Goal: Task Accomplishment & Management: Complete application form

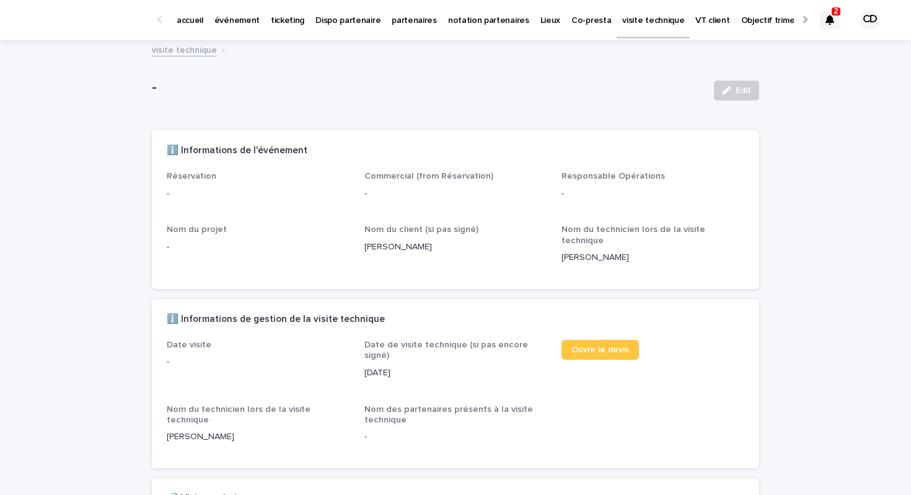
click at [622, 25] on p "visite technique" at bounding box center [653, 13] width 62 height 26
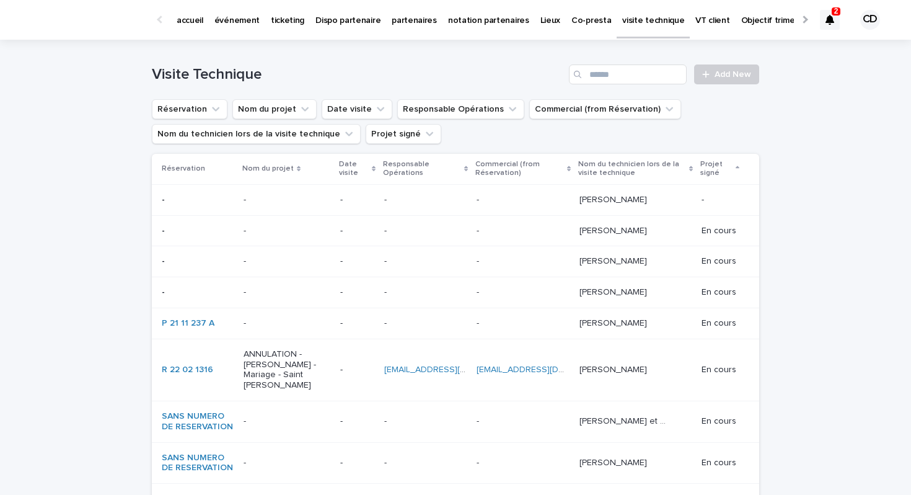
click at [834, 24] on div at bounding box center [830, 20] width 20 height 20
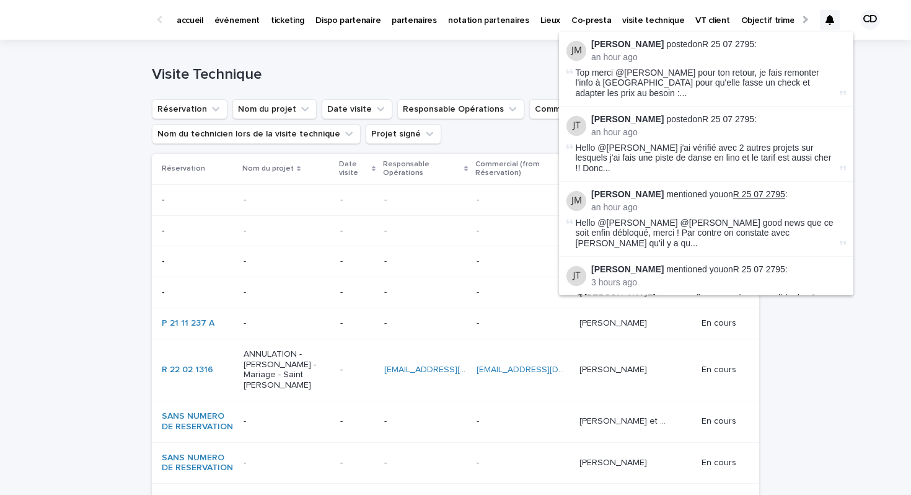
click at [733, 189] on link "R 25 07 2795" at bounding box center [759, 194] width 52 height 10
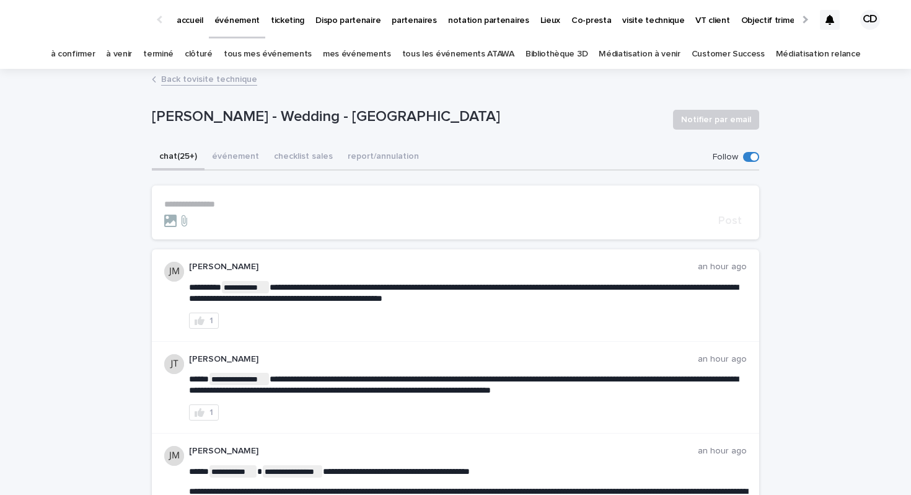
click at [622, 21] on p "visite technique" at bounding box center [653, 13] width 62 height 26
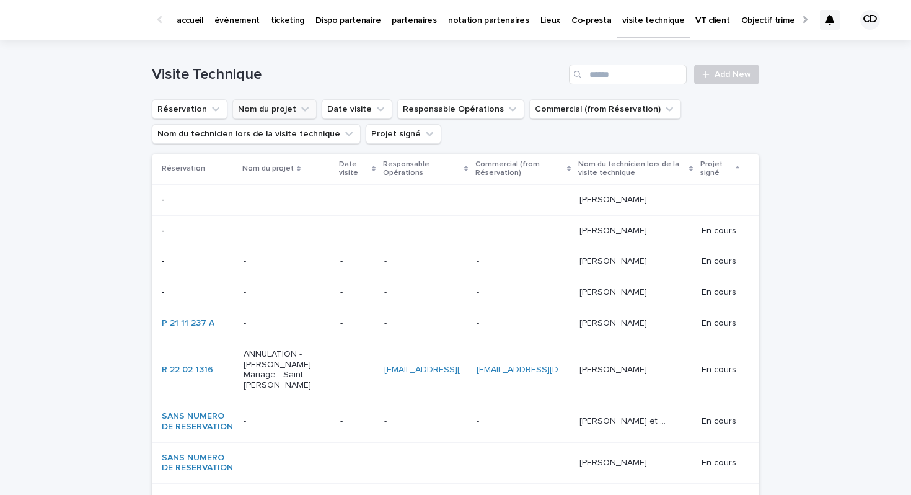
click at [288, 115] on button "Nom du projet" at bounding box center [274, 109] width 84 height 20
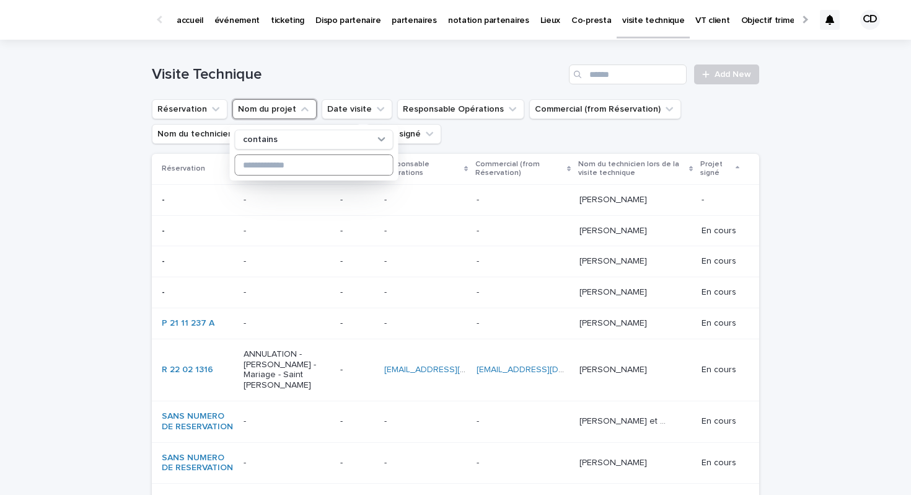
click at [280, 174] on input at bounding box center [314, 165] width 157 height 20
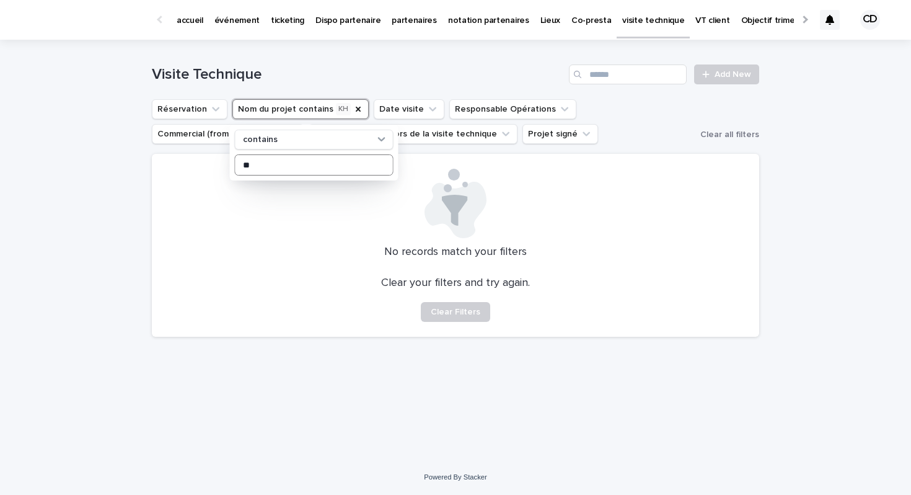
type input "*"
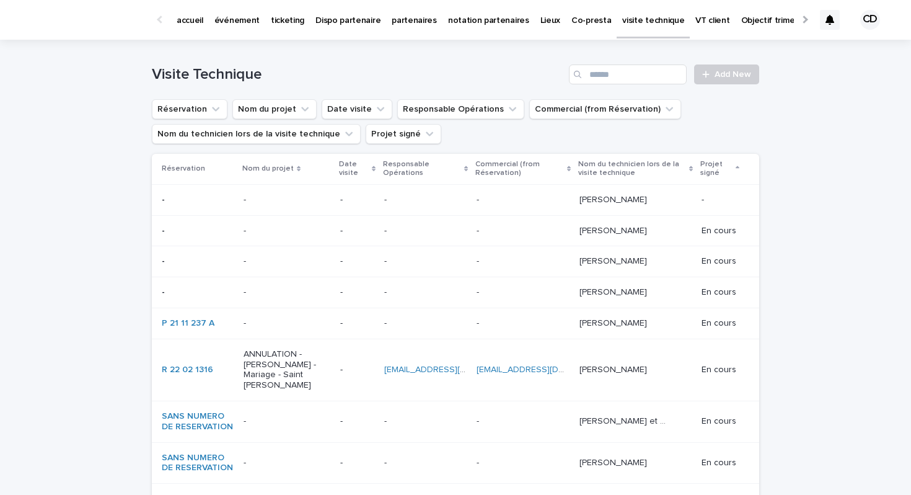
click at [353, 169] on p "Date visite" at bounding box center [354, 168] width 30 height 23
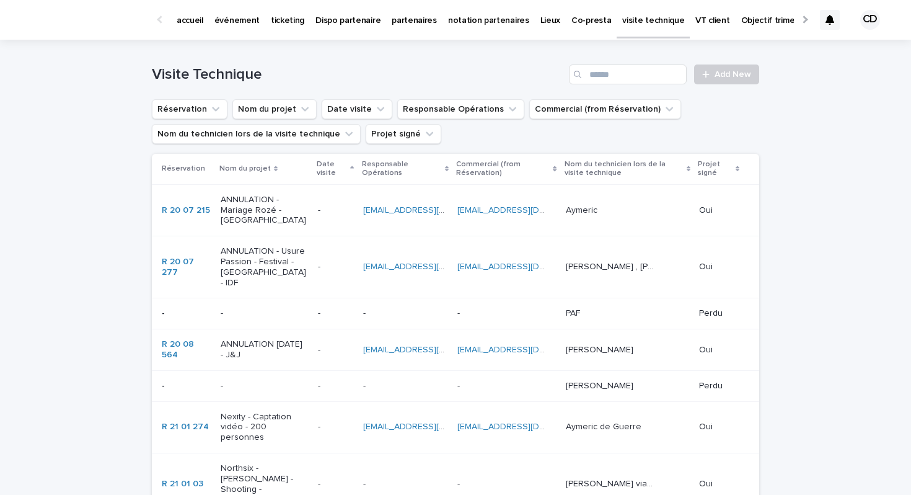
click at [324, 177] on p "Date visite" at bounding box center [332, 168] width 30 height 23
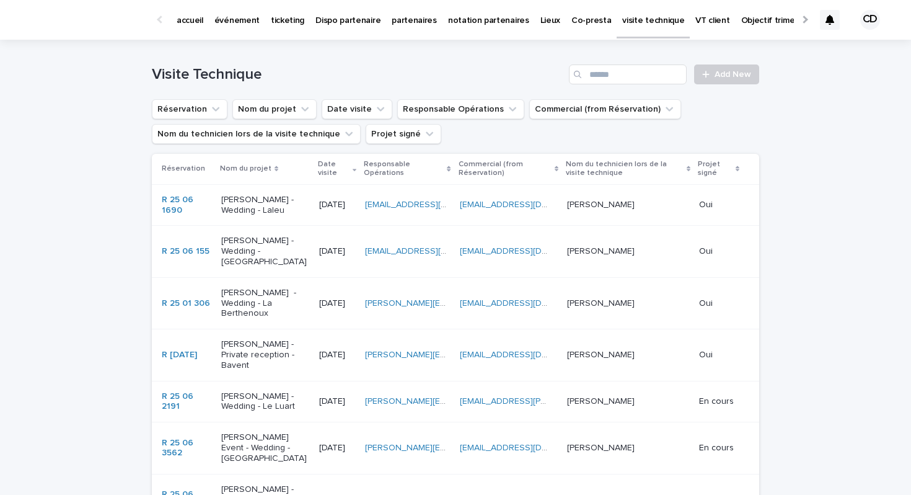
click at [327, 174] on p "Date visite" at bounding box center [334, 168] width 32 height 23
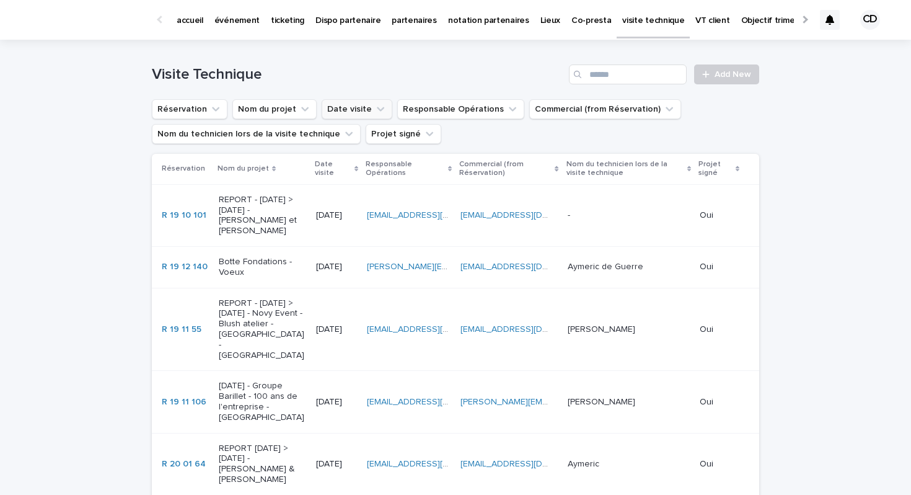
click at [354, 105] on button "Date visite" at bounding box center [357, 109] width 71 height 20
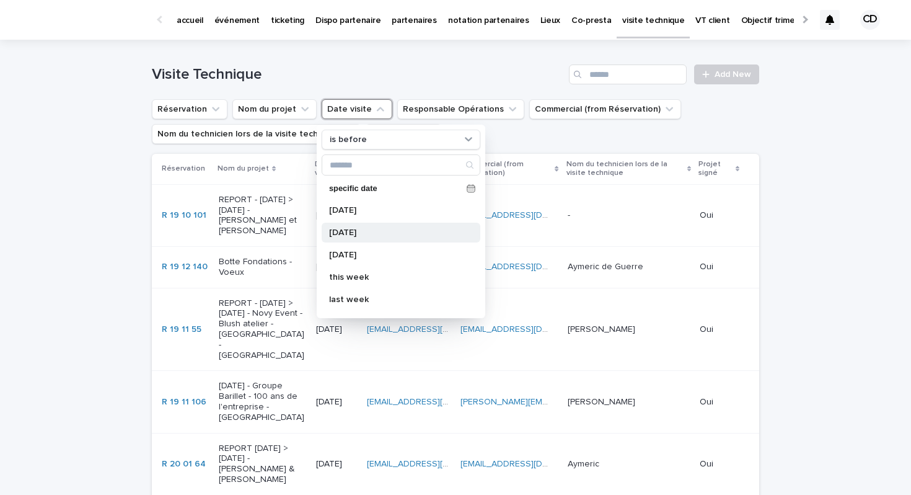
click at [374, 229] on p "yesterday" at bounding box center [394, 232] width 131 height 9
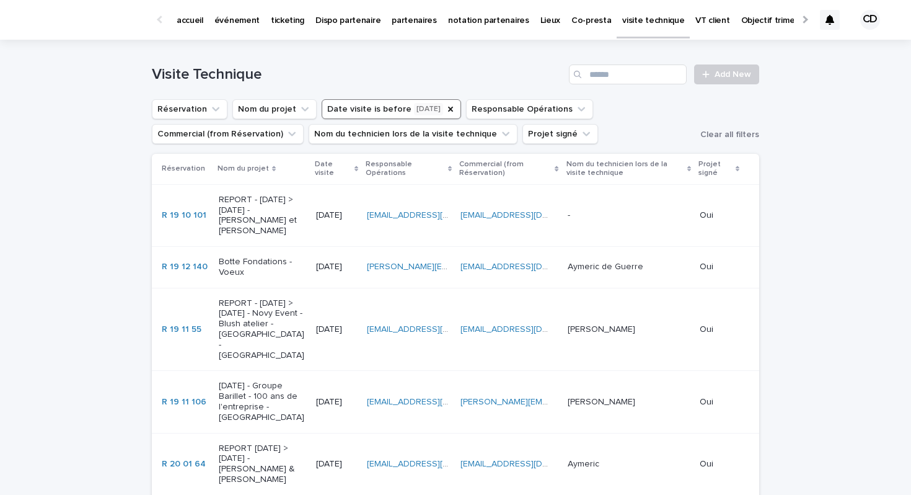
click at [436, 115] on button "Date visite is before yesterday" at bounding box center [391, 109] width 139 height 20
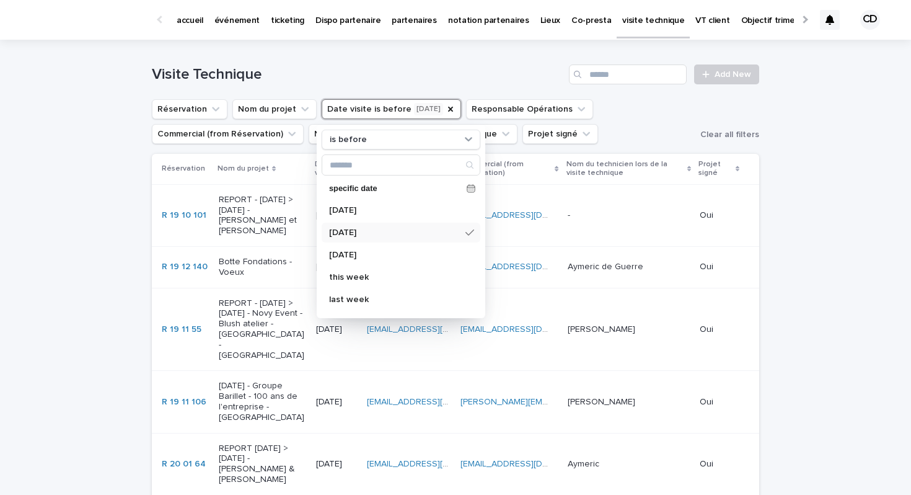
click at [412, 233] on p "yesterday" at bounding box center [394, 232] width 131 height 9
click at [661, 117] on ul "Réservation Nom du projet Date visite is before yesterday is before specific da…" at bounding box center [423, 122] width 549 height 50
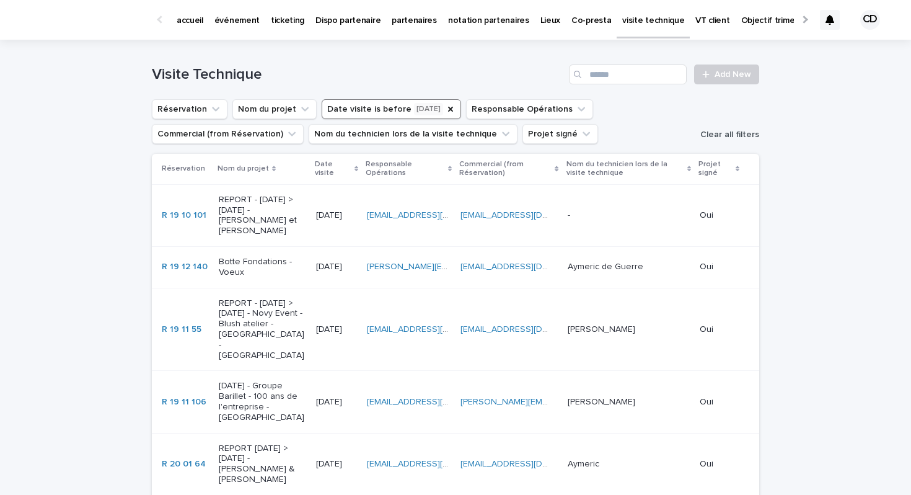
click at [733, 136] on span "Clear all filters" at bounding box center [729, 134] width 59 height 9
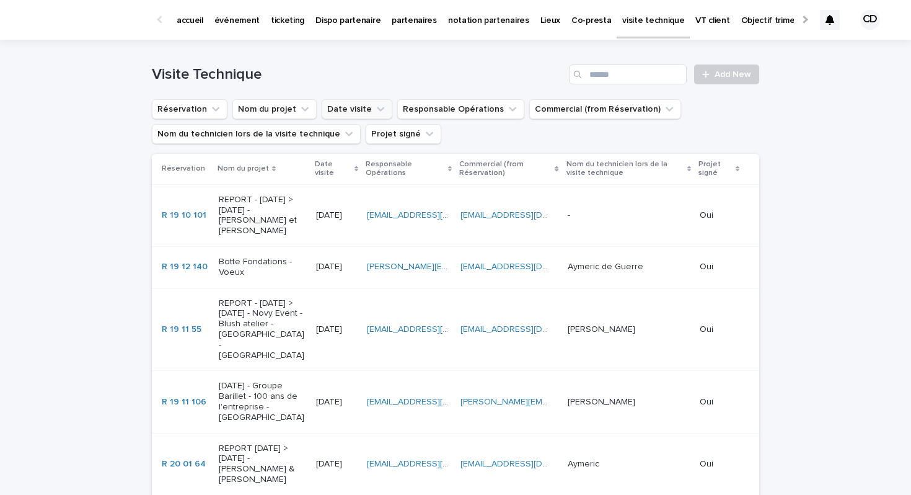
click at [365, 112] on button "Date visite" at bounding box center [357, 109] width 71 height 20
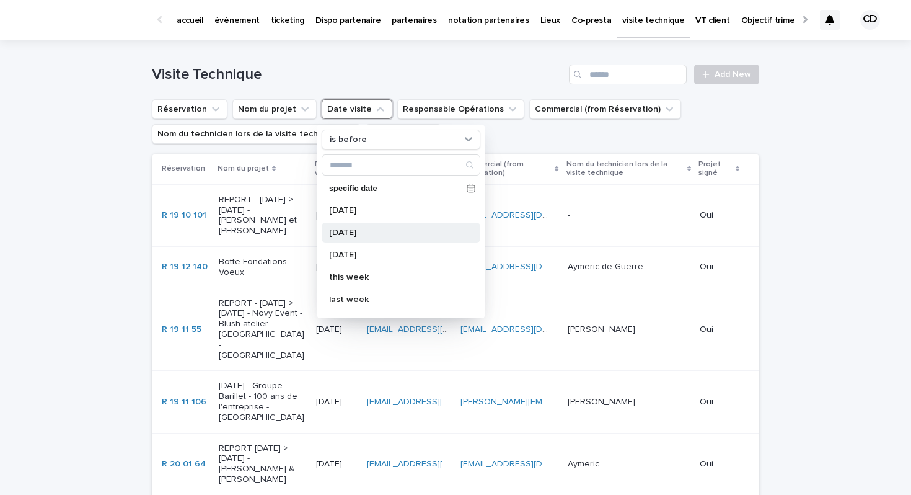
click at [349, 236] on p "yesterday" at bounding box center [394, 232] width 131 height 9
click at [622, 105] on ul "Réservation Nom du projet Date visite is before yesterday is before specific da…" at bounding box center [423, 122] width 549 height 50
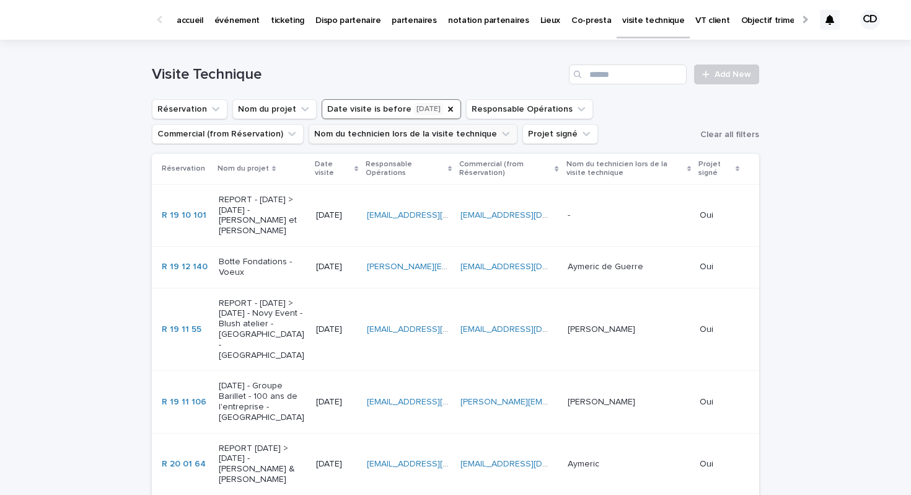
click at [467, 131] on button "Nom du technicien lors de la visite technique" at bounding box center [413, 134] width 209 height 20
click at [441, 53] on div "Visite Technique Add New" at bounding box center [456, 70] width 608 height 60
click at [738, 139] on span "Clear all filters" at bounding box center [729, 134] width 59 height 9
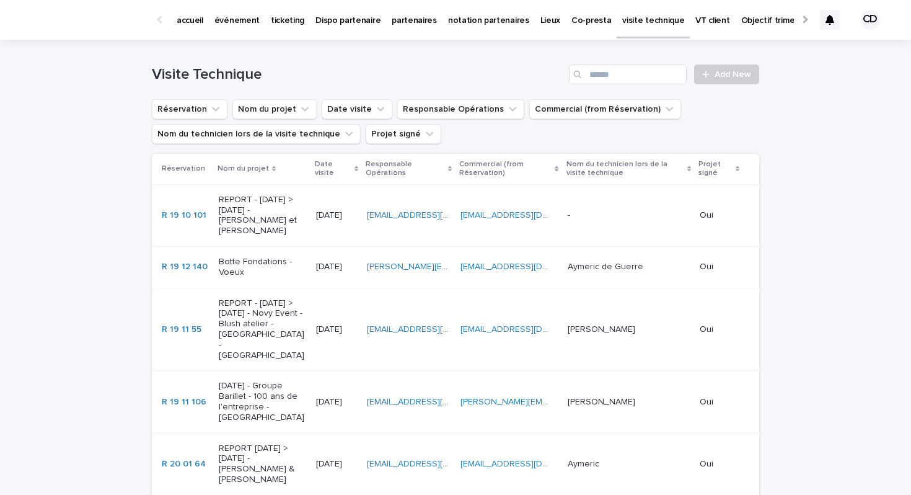
click at [333, 166] on p "Date visite" at bounding box center [333, 168] width 37 height 23
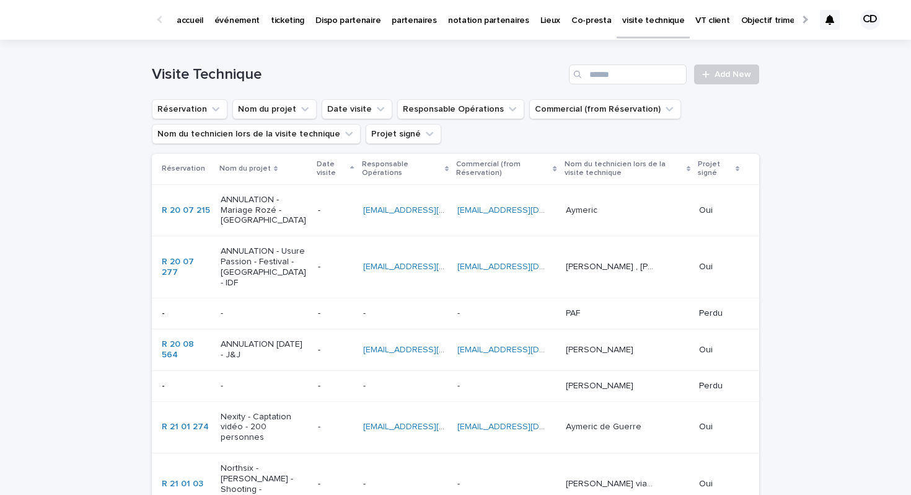
click at [333, 166] on p "Date visite" at bounding box center [332, 168] width 30 height 23
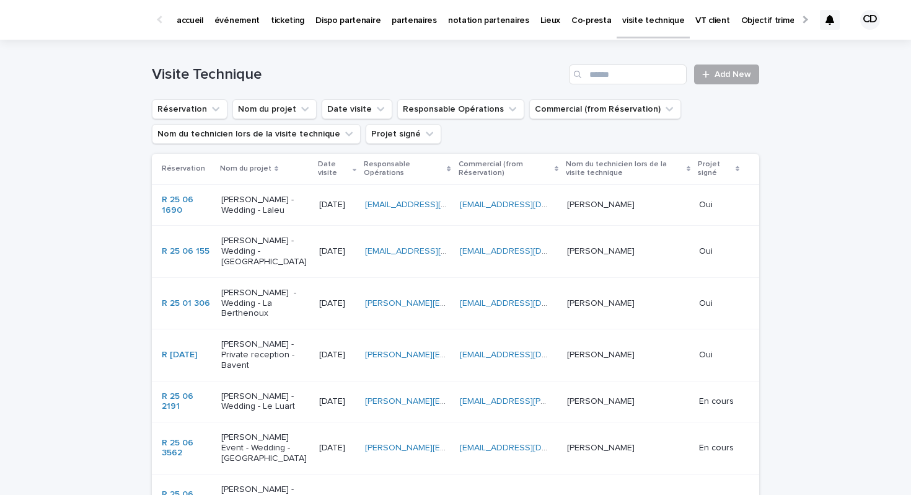
click at [726, 82] on link "Add New" at bounding box center [726, 74] width 65 height 20
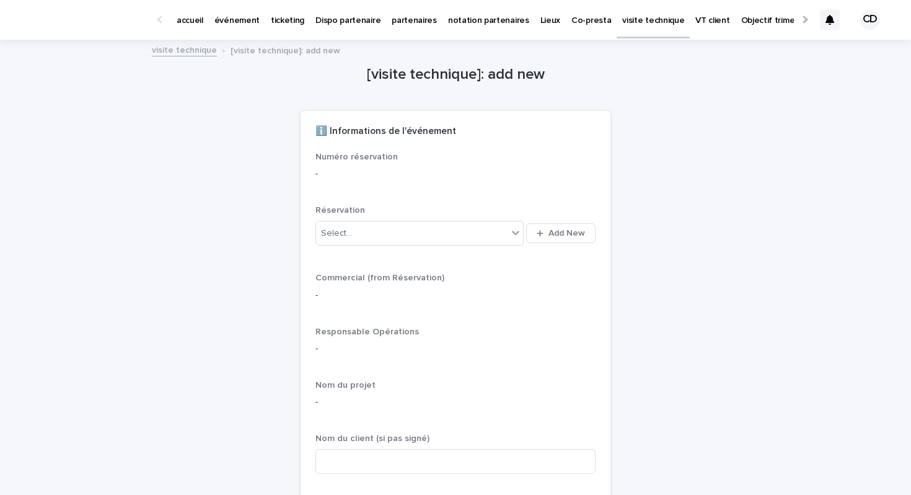
click at [343, 170] on p "-" at bounding box center [456, 173] width 280 height 13
click at [355, 229] on div "Select..." at bounding box center [412, 233] width 192 height 20
click at [329, 234] on input "******" at bounding box center [336, 233] width 29 height 11
type input "*******"
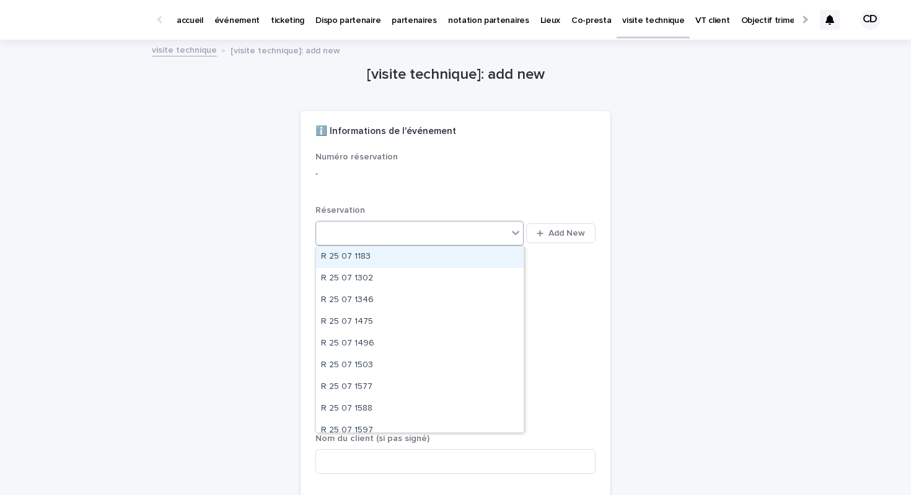
click at [376, 235] on div "R 25 07" at bounding box center [412, 233] width 192 height 20
click at [377, 236] on div "Select..." at bounding box center [412, 233] width 192 height 20
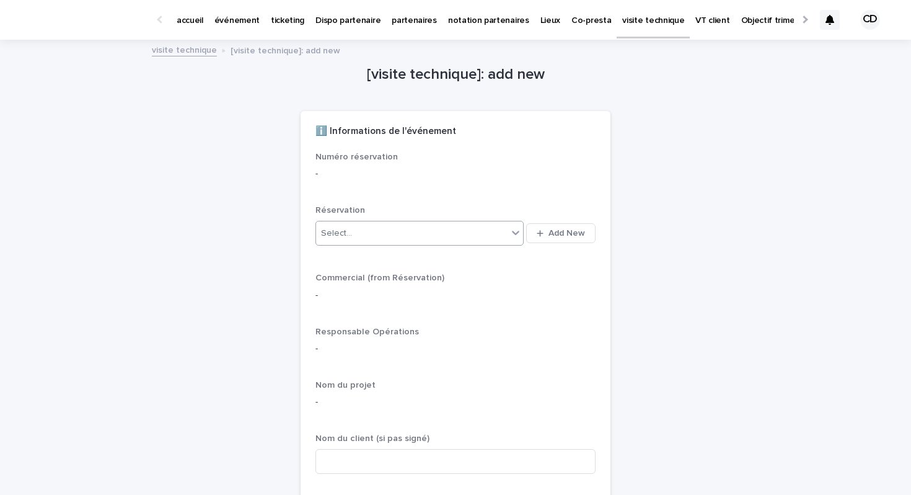
type input "*"
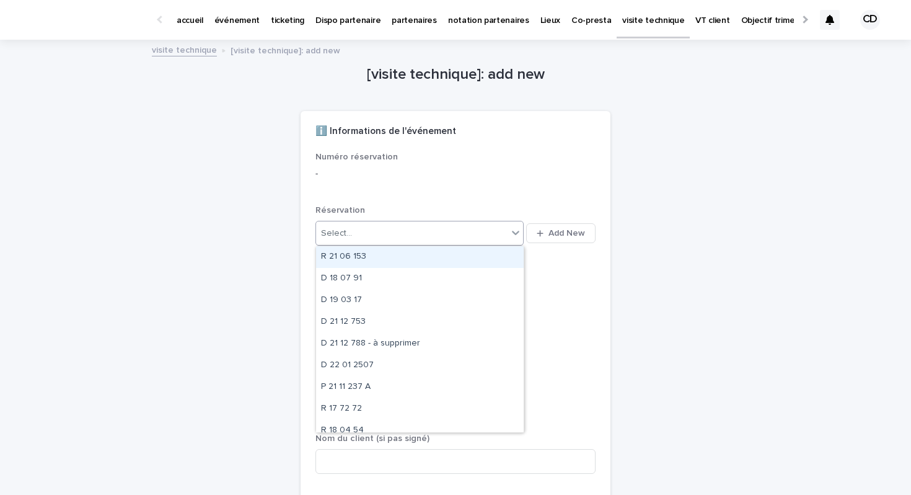
type input "*"
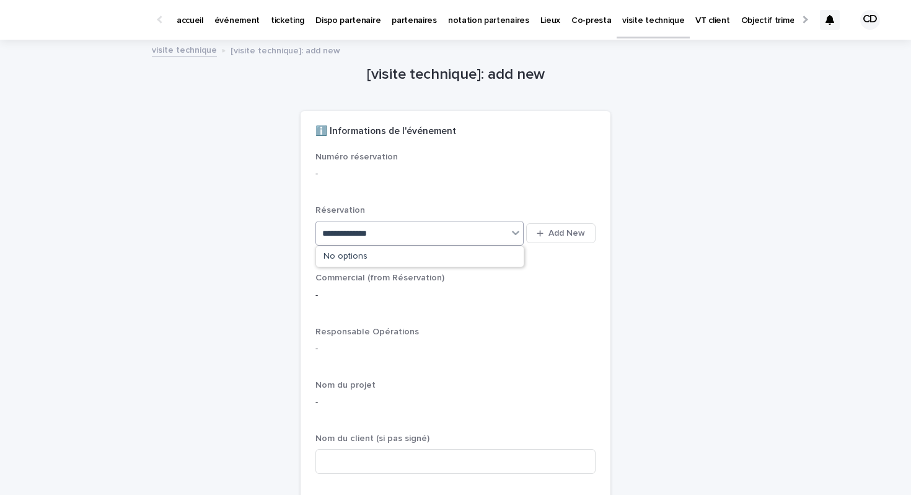
type input "**********"
click at [516, 232] on icon at bounding box center [516, 232] width 12 height 12
click at [479, 238] on div "Select..." at bounding box center [412, 233] width 192 height 20
paste input "**********"
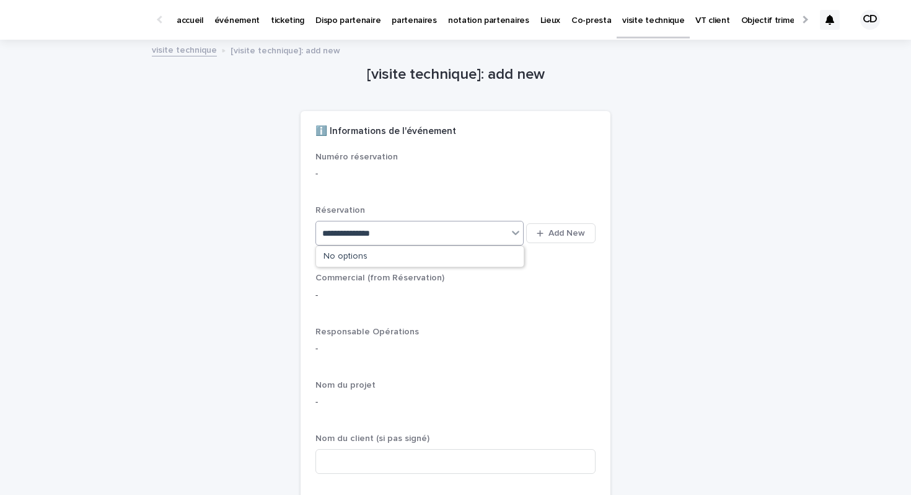
type input "**********"
click at [389, 202] on div "Numéro réservation - Réservation 0 results available for search term P 25 08 12…" at bounding box center [456, 350] width 280 height 397
click at [341, 177] on p "-" at bounding box center [456, 173] width 280 height 13
click at [328, 170] on p "-" at bounding box center [456, 173] width 280 height 13
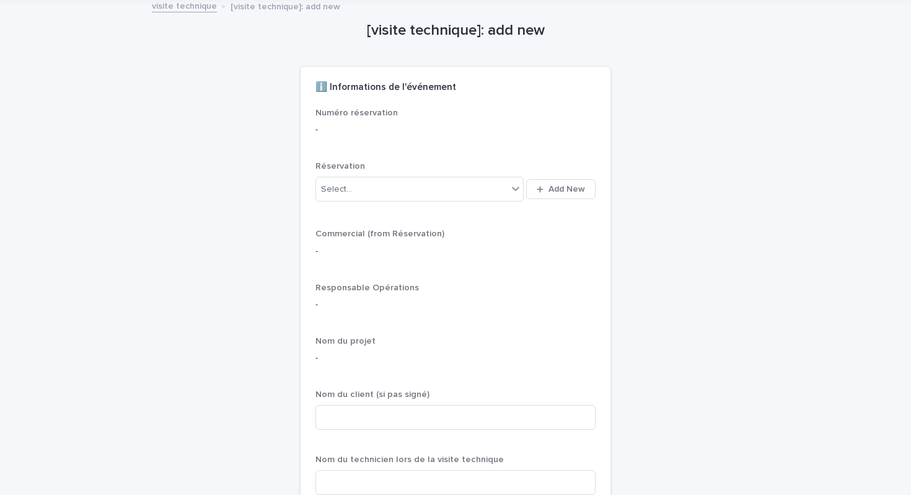
scroll to position [0, 0]
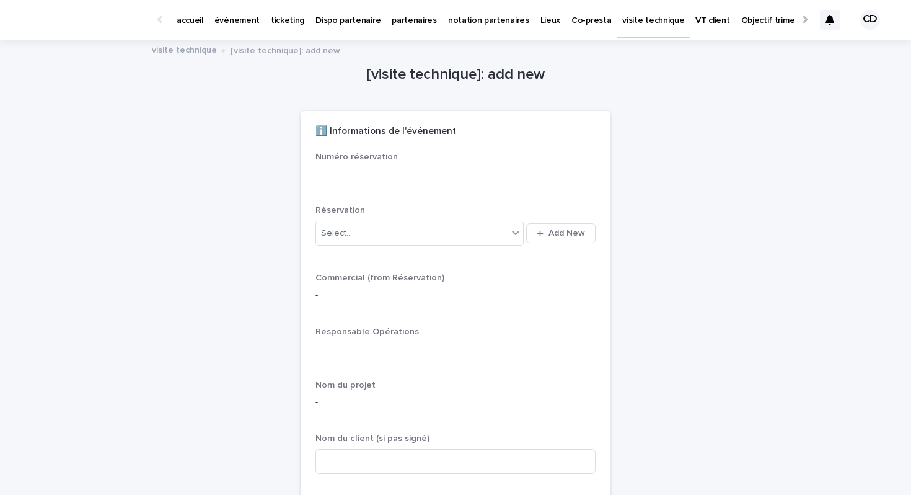
click at [366, 328] on span "Responsable Opérations" at bounding box center [368, 331] width 104 height 9
click at [345, 286] on div "-" at bounding box center [456, 293] width 280 height 15
click at [318, 300] on p "-" at bounding box center [456, 295] width 280 height 13
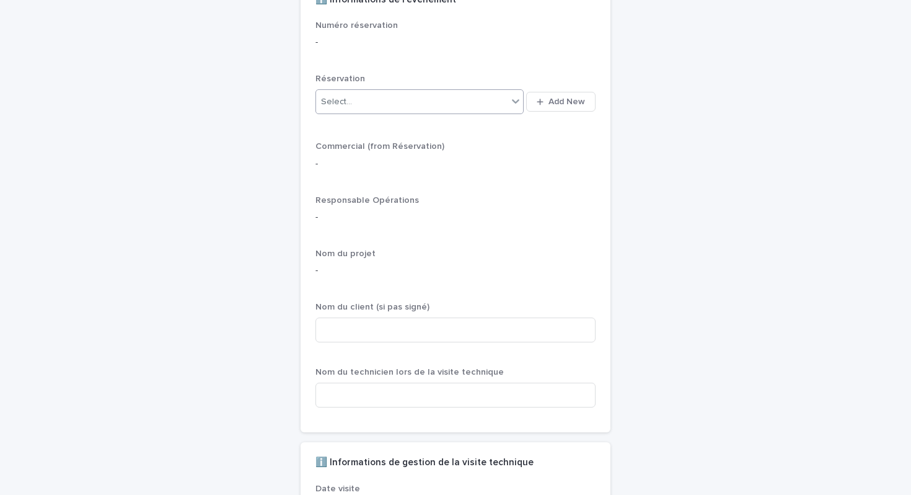
scroll to position [135, 0]
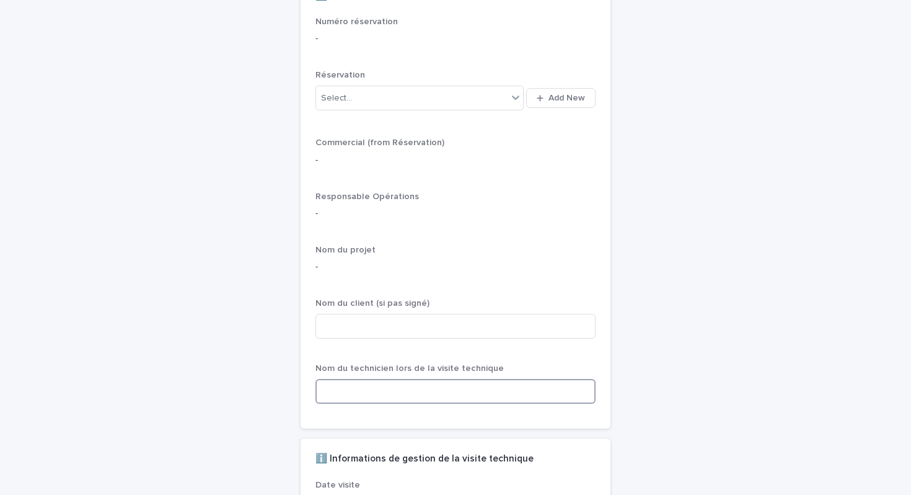
click at [368, 386] on input at bounding box center [456, 391] width 280 height 25
type input "*"
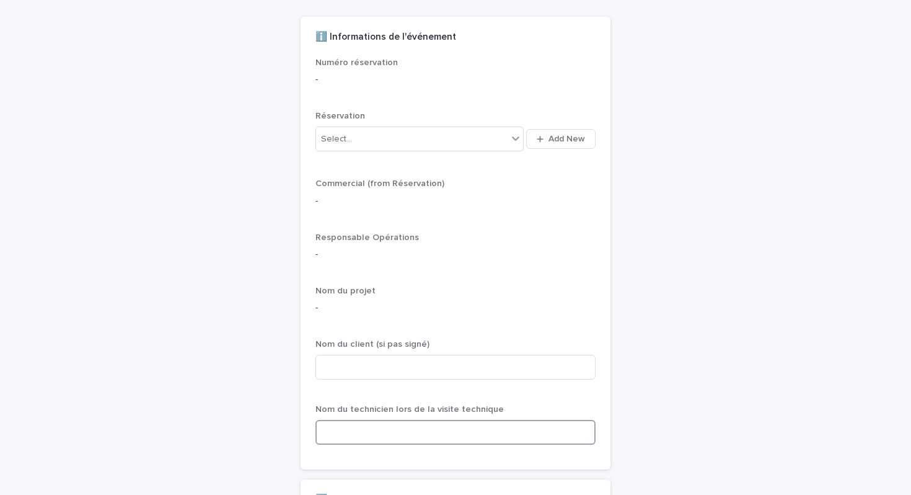
scroll to position [64, 0]
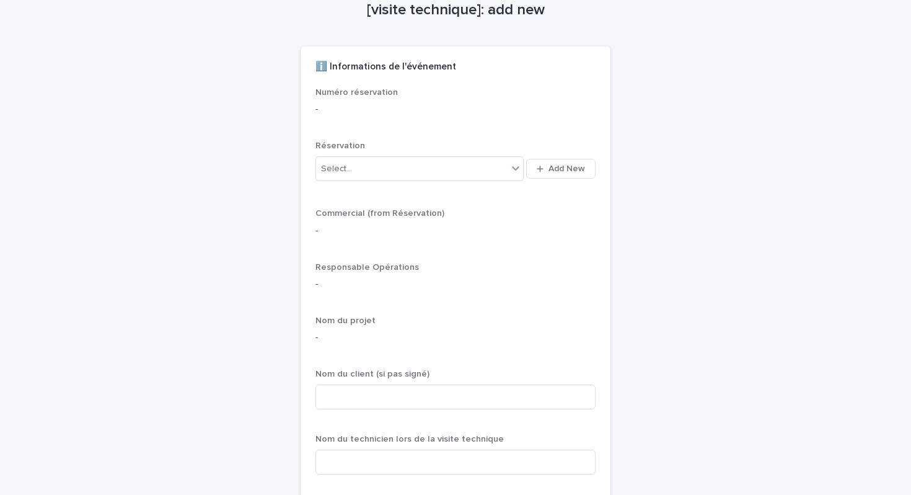
click at [378, 155] on div "Select... Add New" at bounding box center [456, 169] width 280 height 30
click at [371, 174] on div "Select..." at bounding box center [412, 169] width 192 height 20
paste input "**********"
click at [363, 193] on div "No options" at bounding box center [420, 192] width 208 height 20
type input "**********"
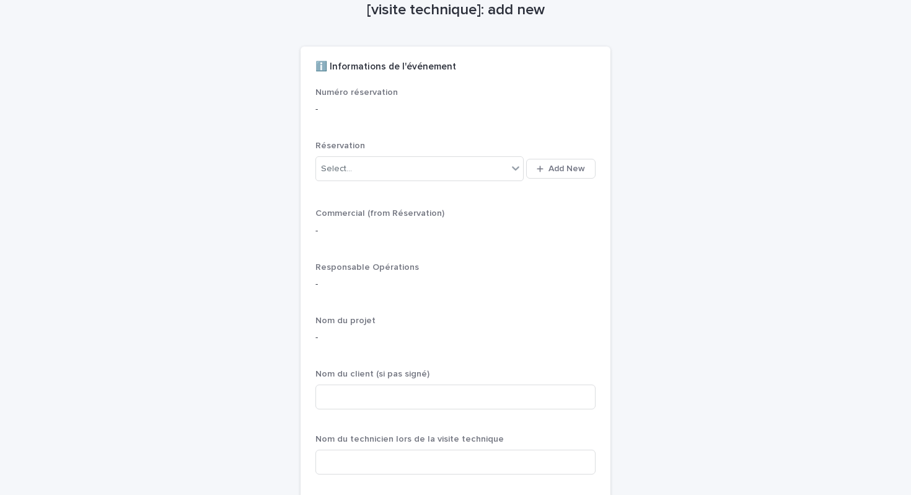
click at [476, 237] on div "Commercial (from Réservation) -" at bounding box center [456, 227] width 280 height 38
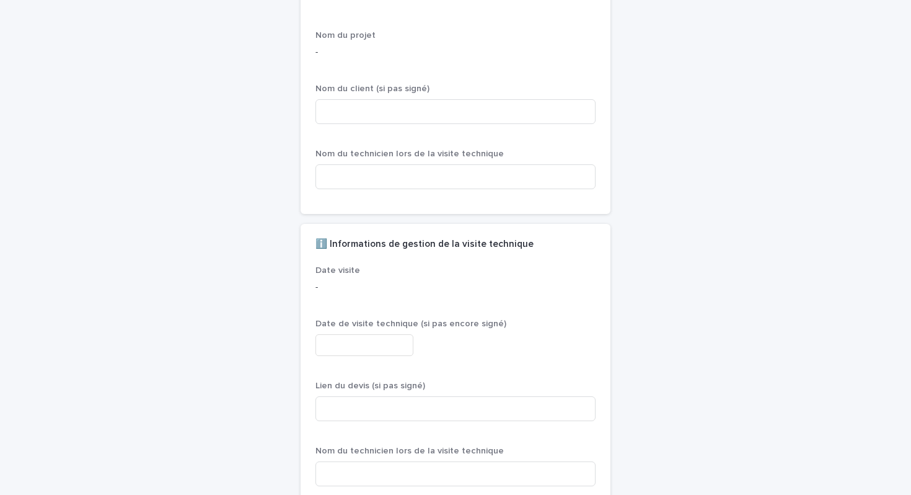
scroll to position [351, 0]
click at [343, 273] on span "Date visite" at bounding box center [338, 269] width 45 height 9
click at [327, 289] on p "-" at bounding box center [456, 286] width 280 height 13
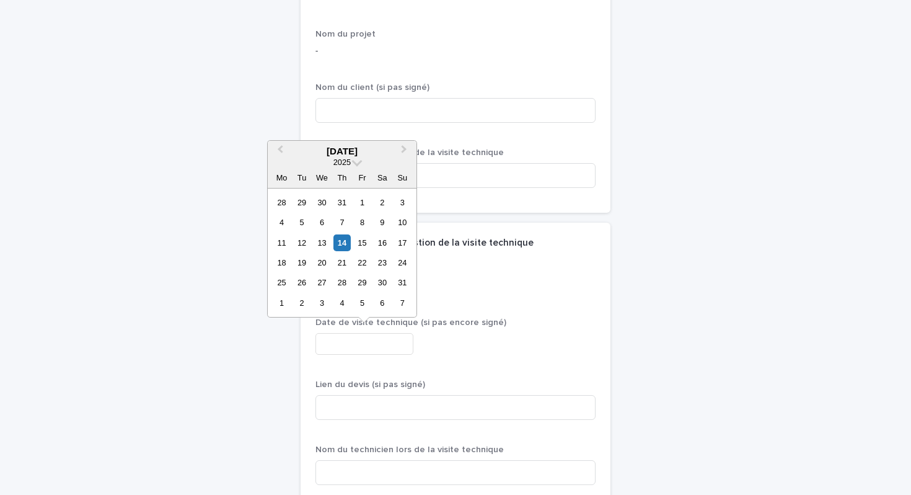
click at [347, 340] on input "text" at bounding box center [365, 344] width 98 height 22
click at [555, 327] on p "Date de visite technique (si pas encore signé)" at bounding box center [456, 322] width 280 height 11
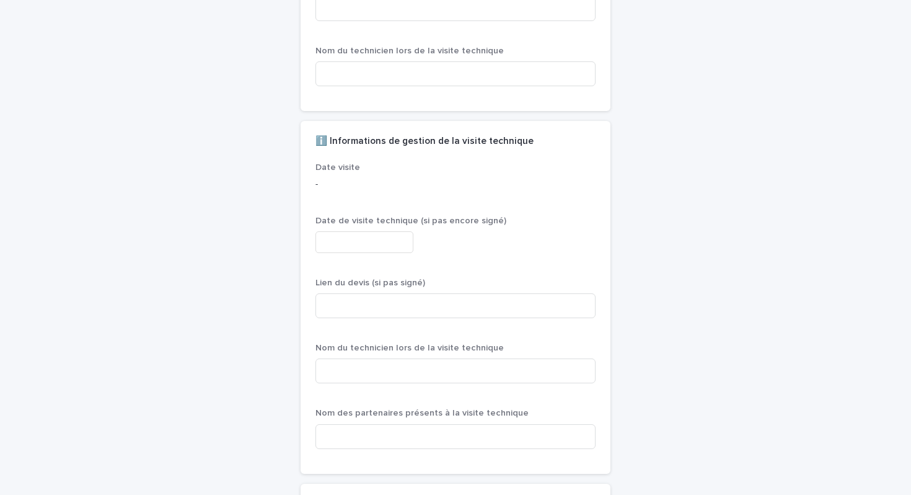
scroll to position [0, 0]
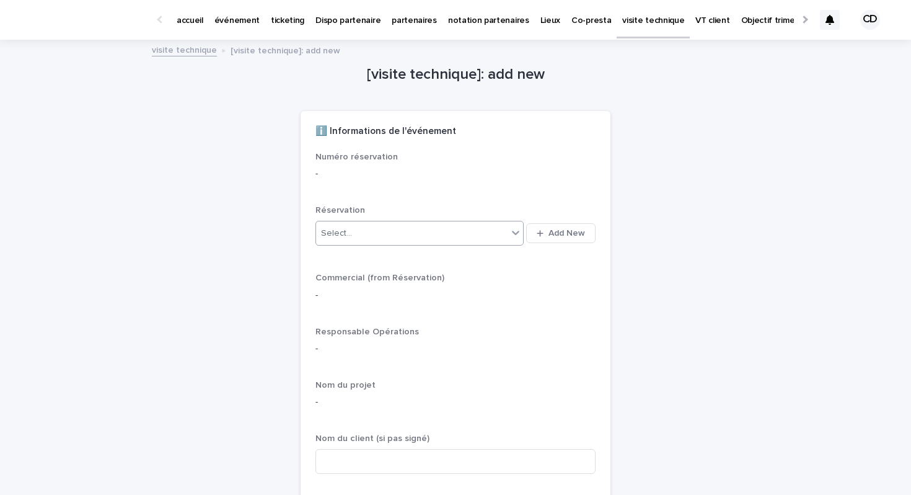
click at [382, 231] on div "Select..." at bounding box center [412, 233] width 192 height 20
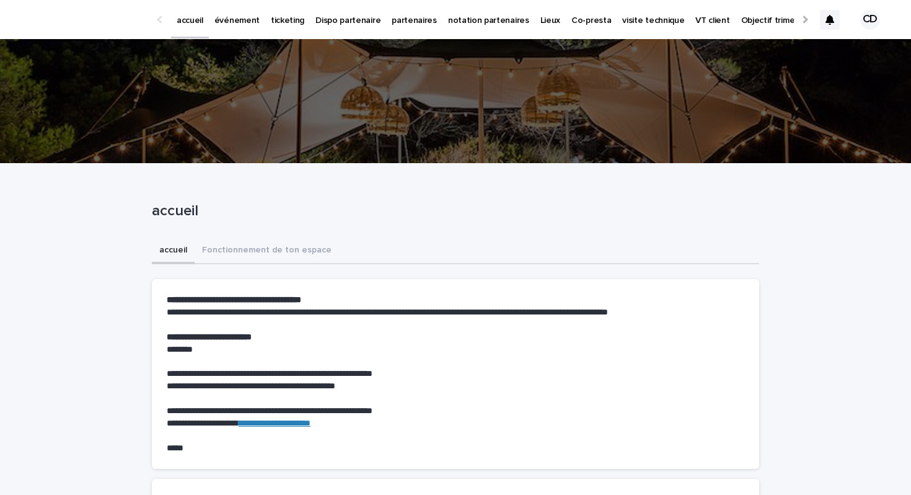
click at [411, 26] on link "partenaires" at bounding box center [414, 19] width 56 height 38
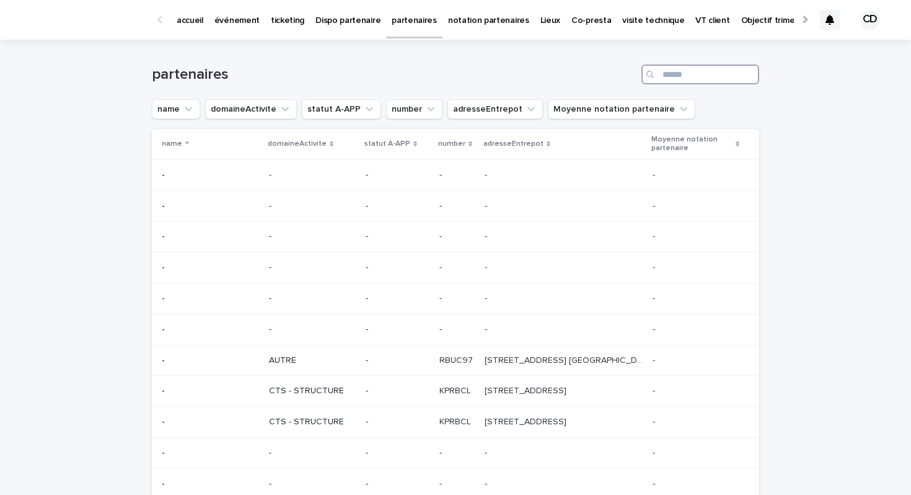
click at [725, 74] on input "Search" at bounding box center [701, 74] width 118 height 20
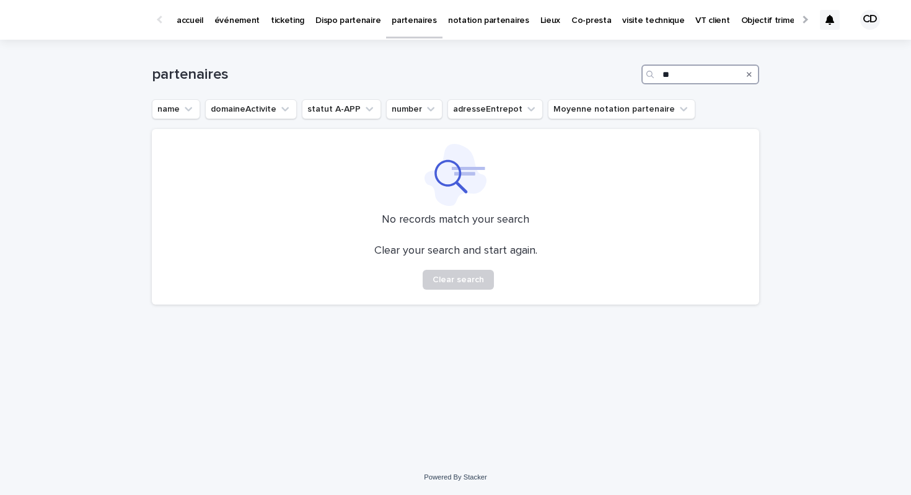
type input "*"
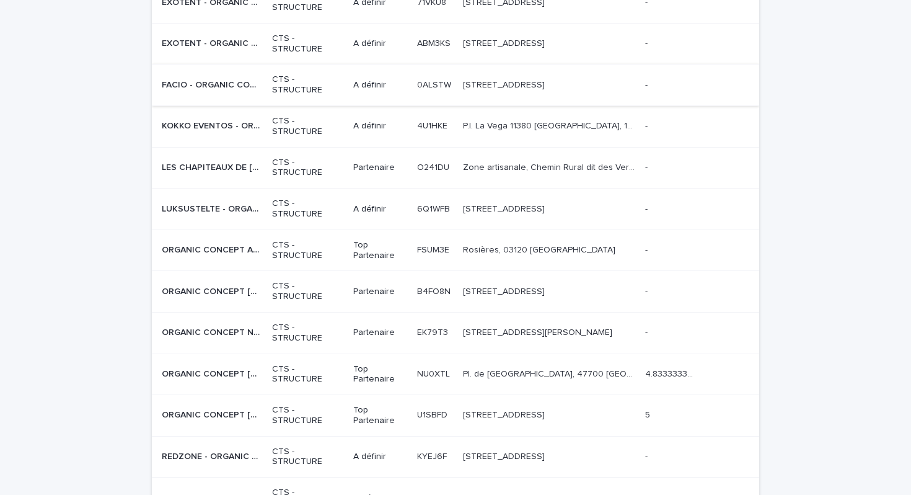
scroll to position [508, 0]
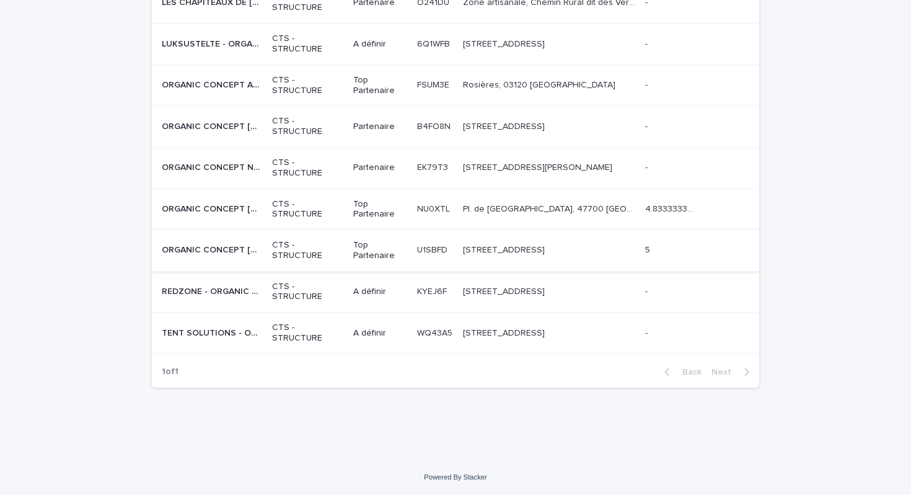
type input "**********"
click at [417, 259] on div "U1SBFD U1SBFD" at bounding box center [435, 250] width 36 height 20
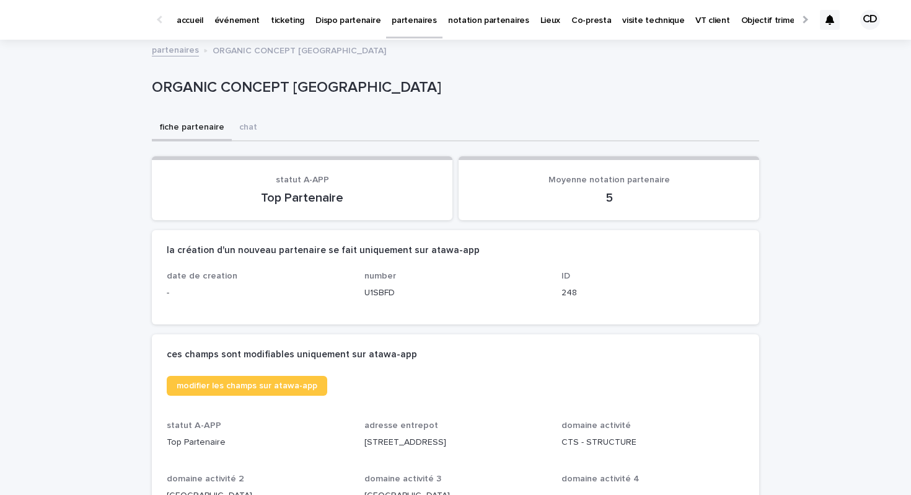
click at [173, 47] on link "partenaires" at bounding box center [175, 49] width 47 height 14
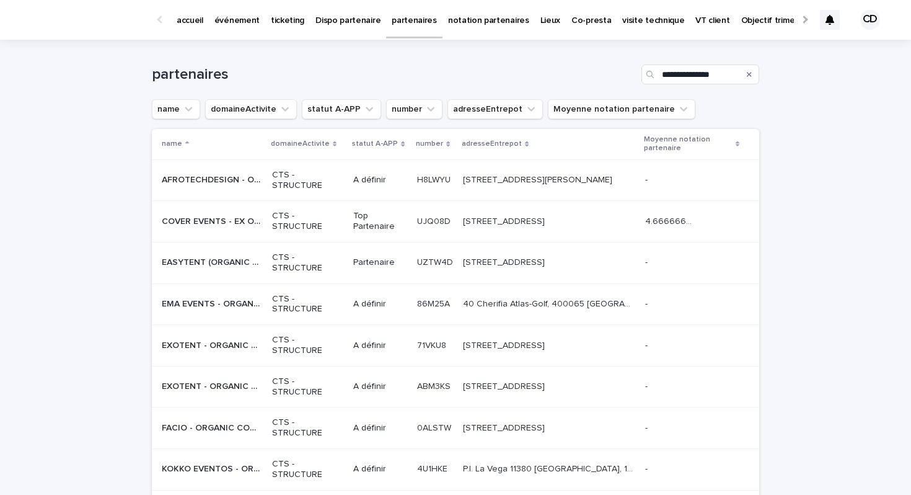
click at [750, 77] on icon "Search" at bounding box center [749, 74] width 5 height 7
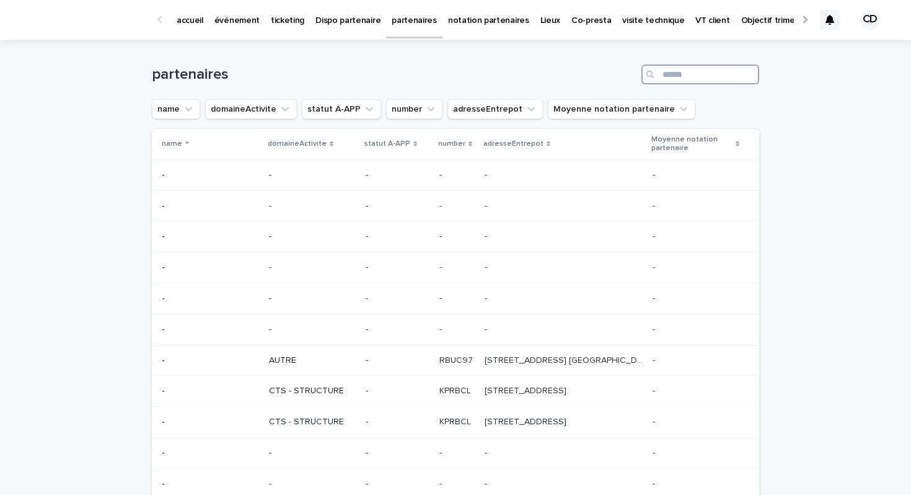
click at [683, 64] on input "Search" at bounding box center [701, 74] width 118 height 20
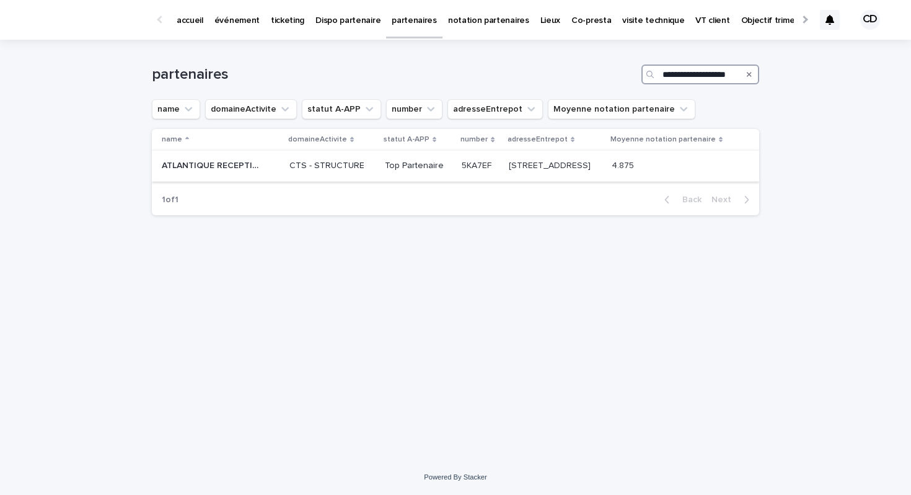
type input "**********"
click at [565, 182] on td "[STREET_ADDRESS]-le-conte [STREET_ADDRESS]" at bounding box center [555, 166] width 103 height 31
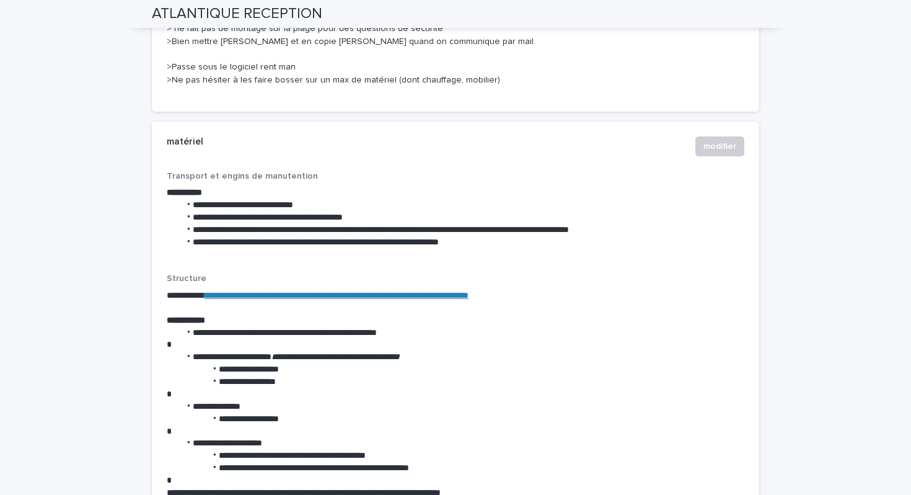
scroll to position [2285, 0]
